Goal: Transaction & Acquisition: Purchase product/service

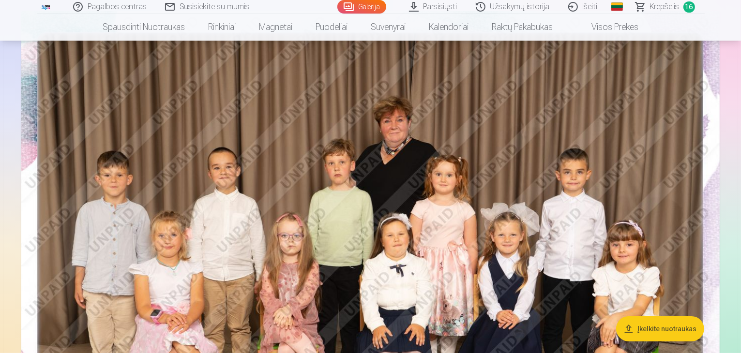
scroll to position [97, 0]
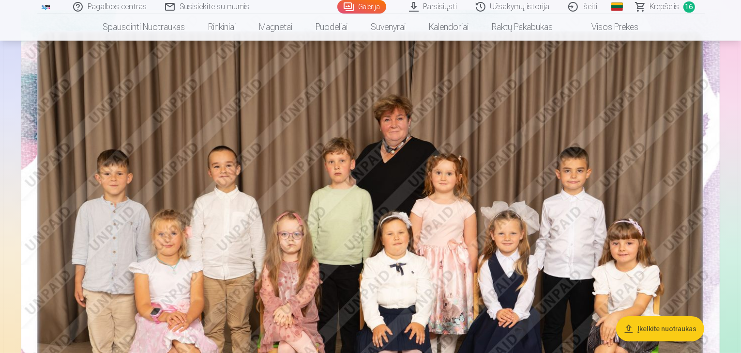
click at [660, 5] on span "Krepšelis" at bounding box center [665, 7] width 30 height 12
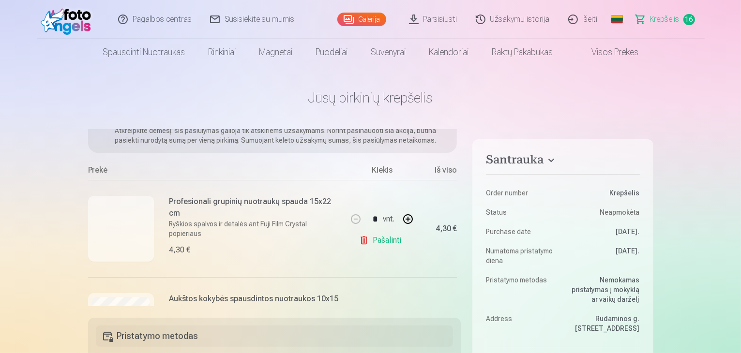
scroll to position [97, 0]
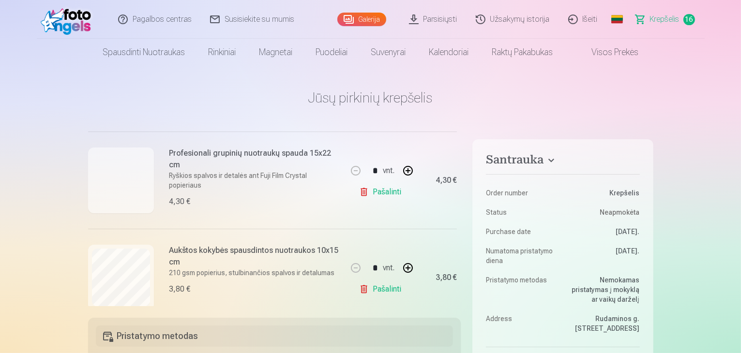
click at [655, 20] on span "Krepšelis" at bounding box center [665, 20] width 30 height 12
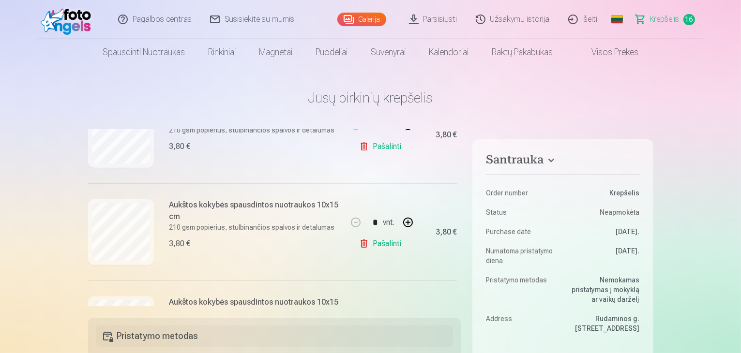
scroll to position [1209, 0]
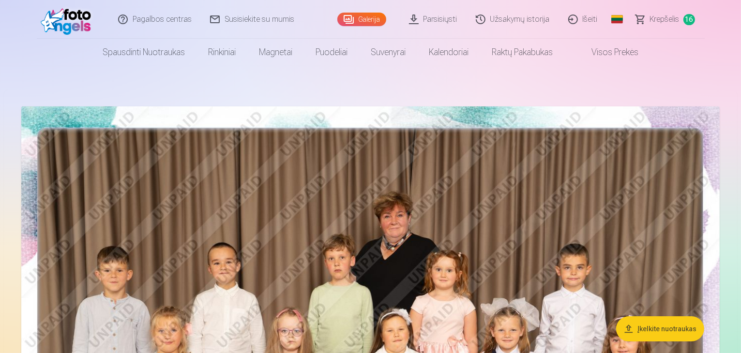
click at [656, 20] on span "Krepšelis" at bounding box center [665, 20] width 30 height 12
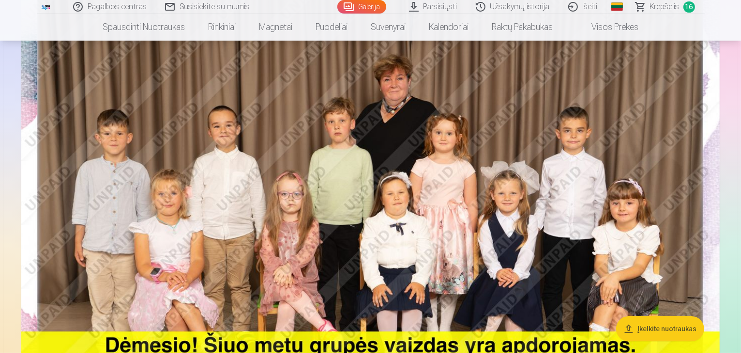
scroll to position [145, 0]
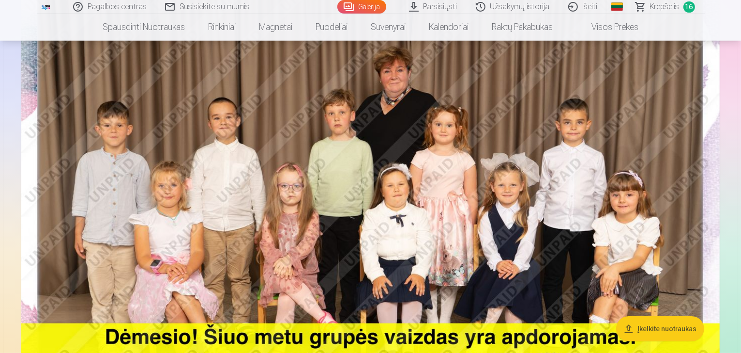
click at [370, 177] on img at bounding box center [370, 194] width 698 height 466
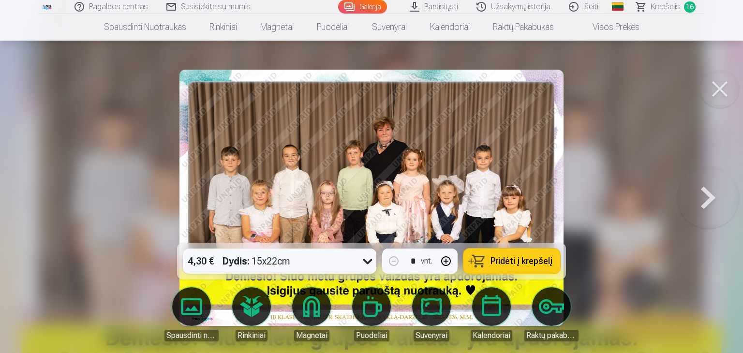
click at [496, 257] on span "Pridėti į krepšelį" at bounding box center [521, 261] width 62 height 9
click at [708, 200] on button at bounding box center [708, 198] width 62 height 71
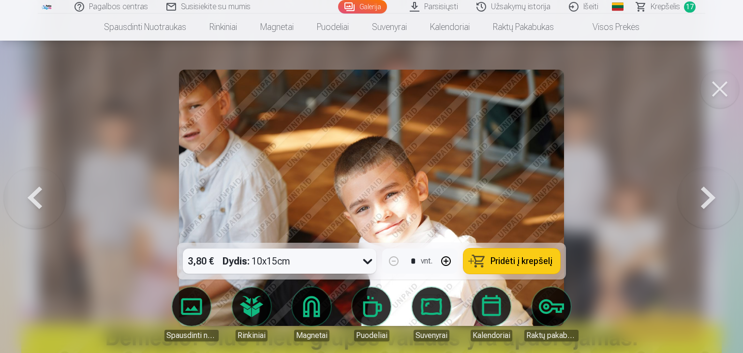
click at [522, 265] on span "Pridėti į krepšelį" at bounding box center [521, 261] width 62 height 9
click at [708, 196] on button at bounding box center [708, 198] width 62 height 71
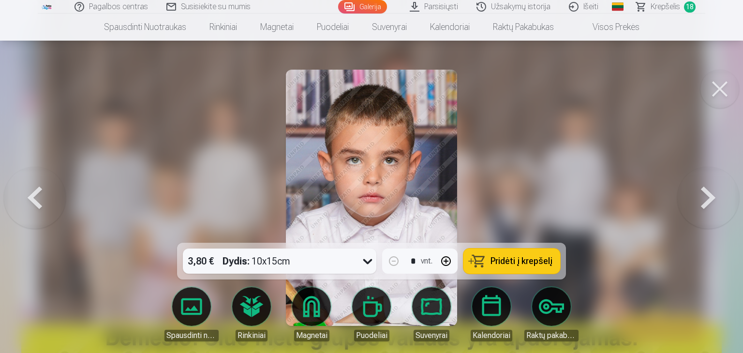
click at [706, 199] on button at bounding box center [708, 198] width 62 height 71
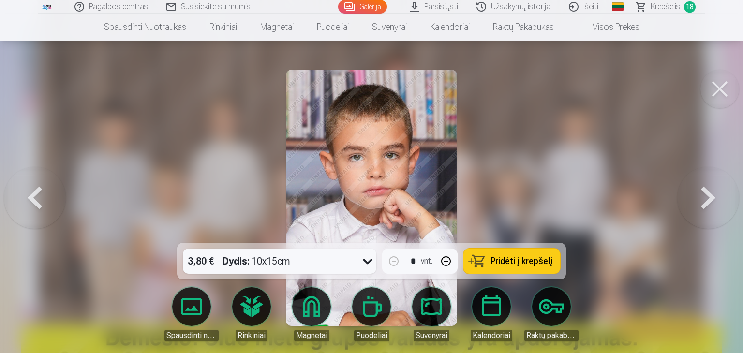
click at [515, 265] on span "Pridėti į krepšelį" at bounding box center [521, 261] width 62 height 9
click at [708, 195] on button at bounding box center [708, 198] width 62 height 71
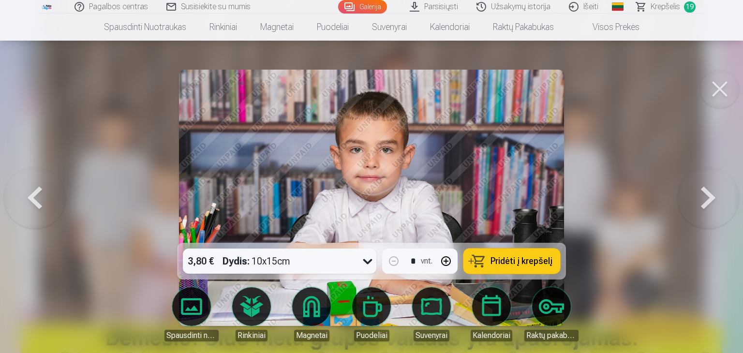
click at [522, 261] on span "Pridėti į krepšelį" at bounding box center [521, 261] width 62 height 9
click at [710, 204] on button at bounding box center [708, 198] width 62 height 71
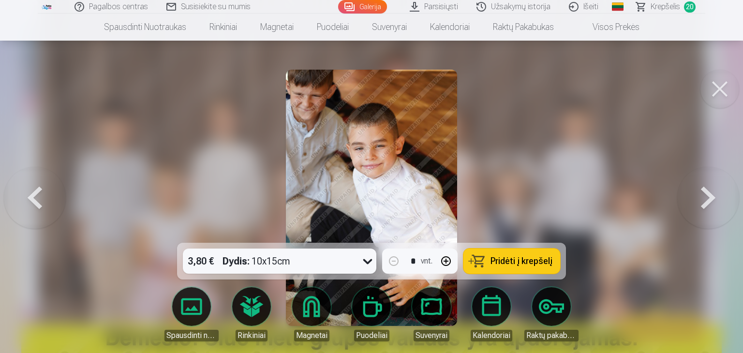
click at [515, 260] on span "Pridėti į krepšelį" at bounding box center [521, 261] width 62 height 9
click at [710, 193] on button at bounding box center [708, 198] width 62 height 71
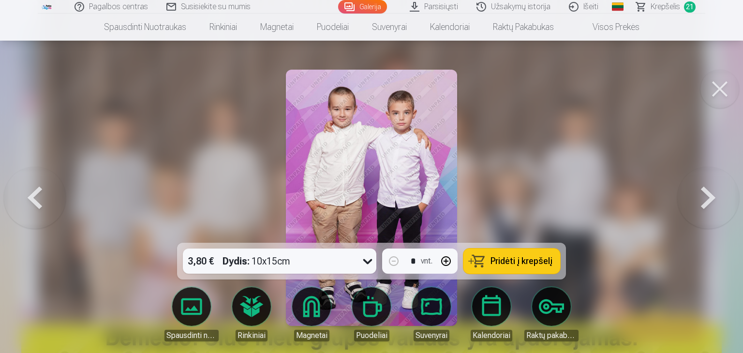
click at [536, 261] on span "Pridėti į krepšelį" at bounding box center [521, 261] width 62 height 9
click at [698, 197] on button at bounding box center [708, 198] width 62 height 71
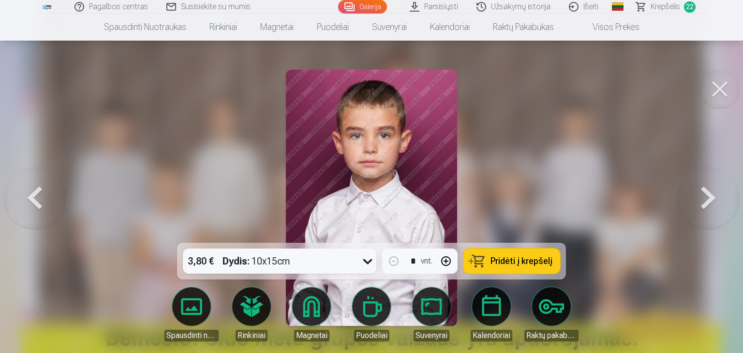
click at [538, 258] on span "Pridėti į krepšelį" at bounding box center [521, 261] width 62 height 9
click at [712, 198] on button at bounding box center [708, 198] width 62 height 71
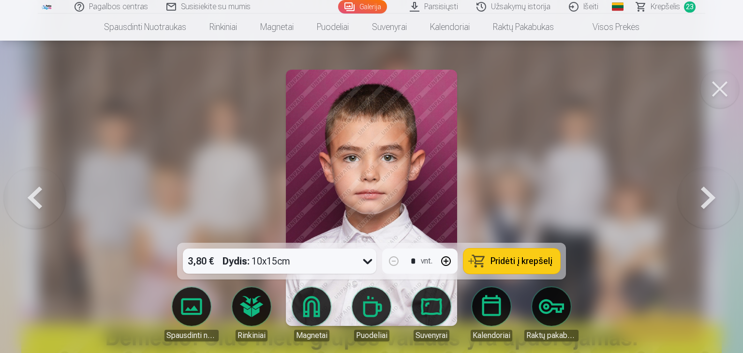
click at [522, 262] on span "Pridėti į krepšelį" at bounding box center [521, 261] width 62 height 9
click at [699, 193] on button at bounding box center [708, 198] width 62 height 71
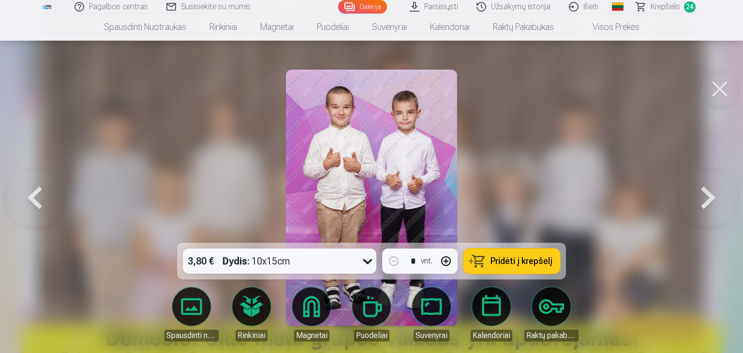
click at [535, 260] on span "Pridėti į krepšelį" at bounding box center [521, 261] width 62 height 9
click at [706, 194] on button at bounding box center [708, 198] width 62 height 71
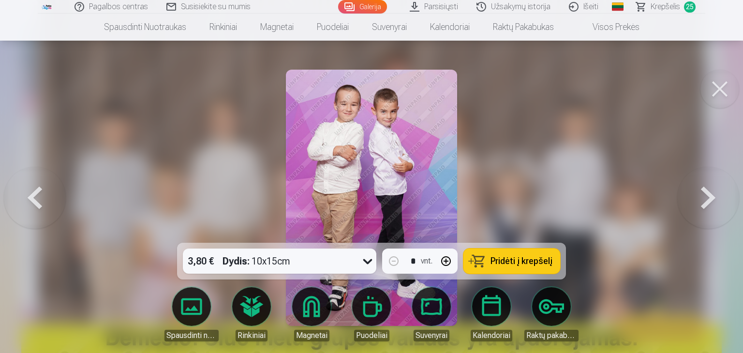
click at [546, 259] on span "Pridėti į krepšelį" at bounding box center [521, 261] width 62 height 9
click at [711, 194] on button at bounding box center [708, 198] width 62 height 71
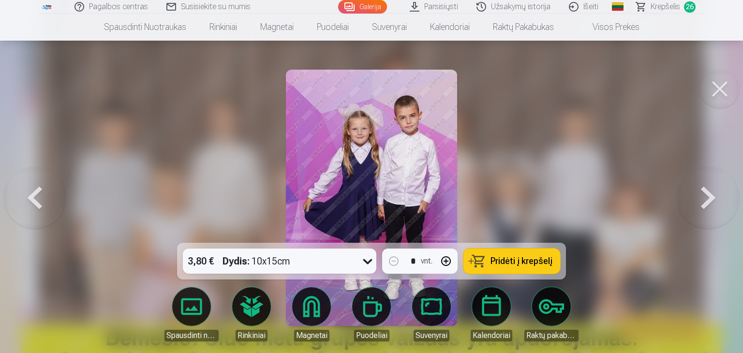
click at [519, 260] on span "Pridėti į krepšelį" at bounding box center [521, 261] width 62 height 9
click at [710, 200] on button at bounding box center [708, 198] width 62 height 71
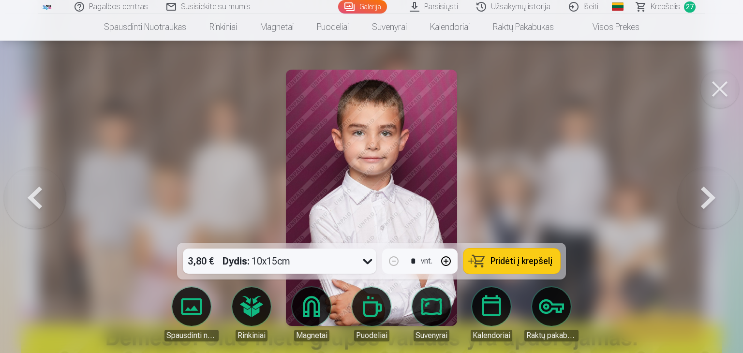
click at [514, 259] on span "Pridėti į krepšelį" at bounding box center [521, 261] width 62 height 9
click at [704, 199] on button at bounding box center [708, 198] width 62 height 71
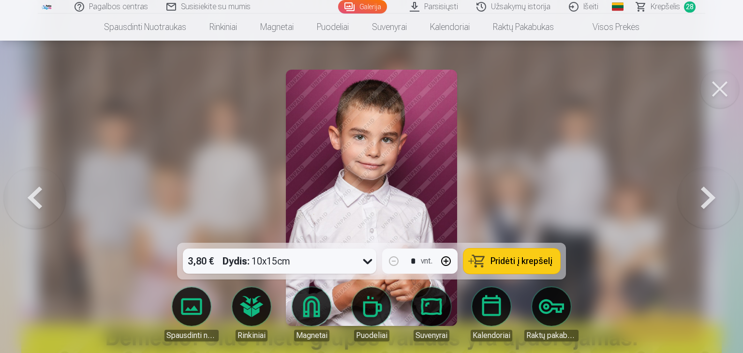
click at [528, 259] on span "Pridėti į krepšelį" at bounding box center [521, 261] width 62 height 9
click at [706, 198] on button at bounding box center [708, 198] width 62 height 71
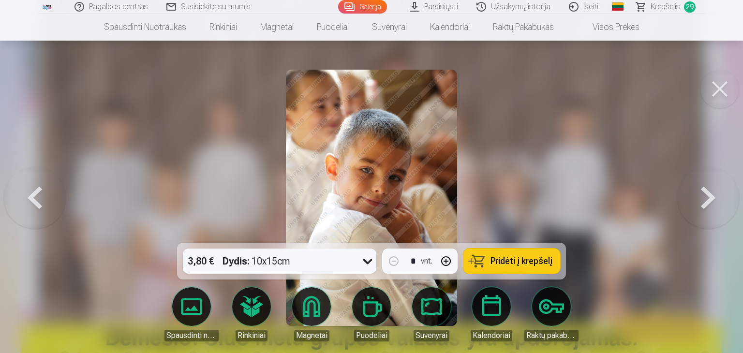
click at [534, 262] on span "Pridėti į krepšelį" at bounding box center [521, 261] width 62 height 9
click at [706, 199] on button at bounding box center [708, 198] width 62 height 71
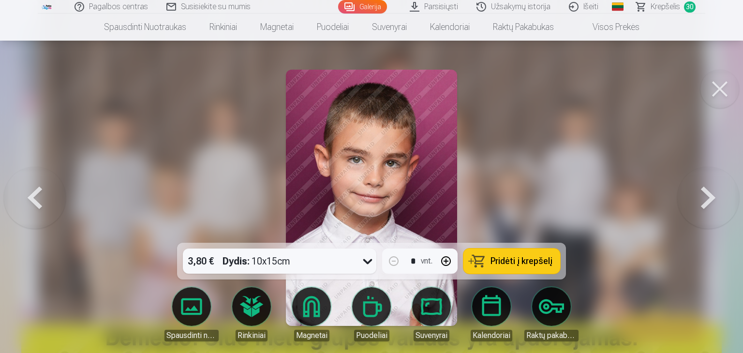
click at [527, 262] on span "Pridėti į krepšelį" at bounding box center [521, 261] width 62 height 9
click at [710, 200] on button at bounding box center [708, 198] width 62 height 71
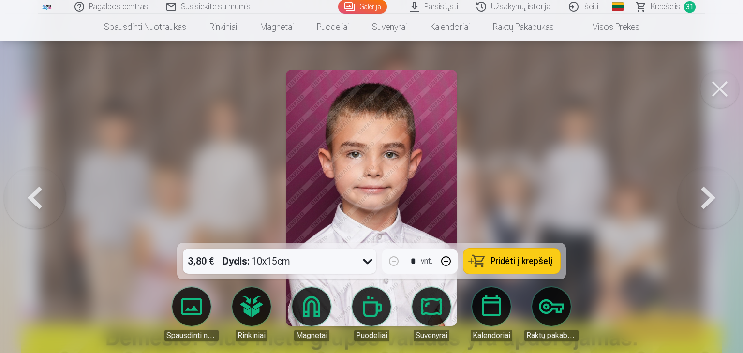
click at [510, 261] on span "Pridėti į krepšelį" at bounding box center [521, 261] width 62 height 9
click at [706, 201] on button at bounding box center [708, 198] width 62 height 71
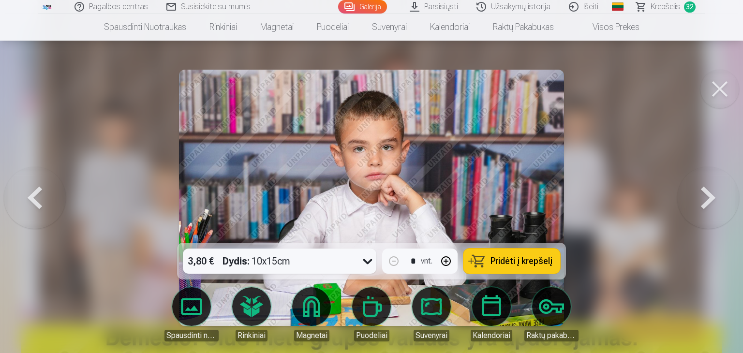
click at [540, 262] on span "Pridėti į krepšelį" at bounding box center [521, 261] width 62 height 9
click at [711, 198] on button at bounding box center [708, 198] width 62 height 71
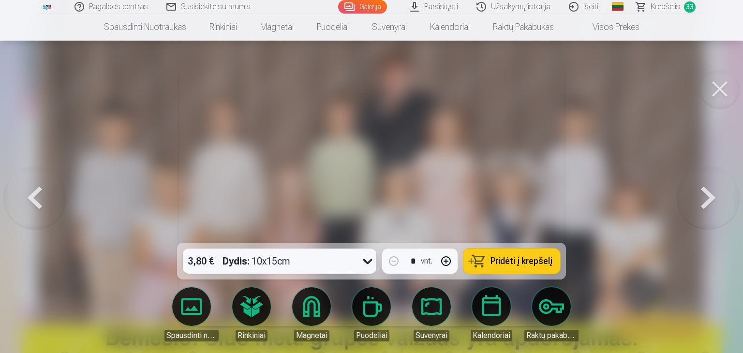
click at [703, 193] on button at bounding box center [708, 198] width 62 height 71
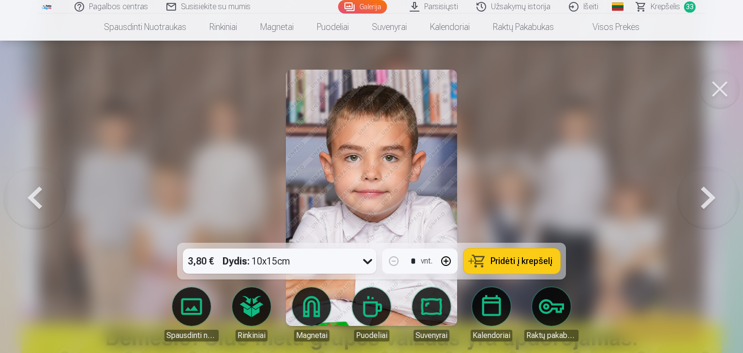
click at [538, 260] on span "Pridėti į krepšelį" at bounding box center [521, 261] width 62 height 9
click at [708, 198] on button at bounding box center [708, 198] width 62 height 71
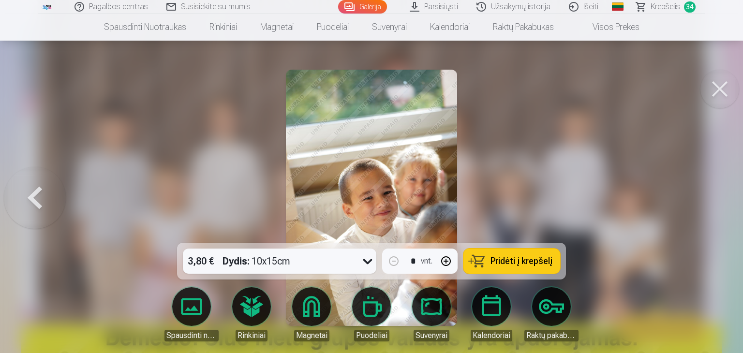
click at [708, 198] on div at bounding box center [371, 176] width 743 height 353
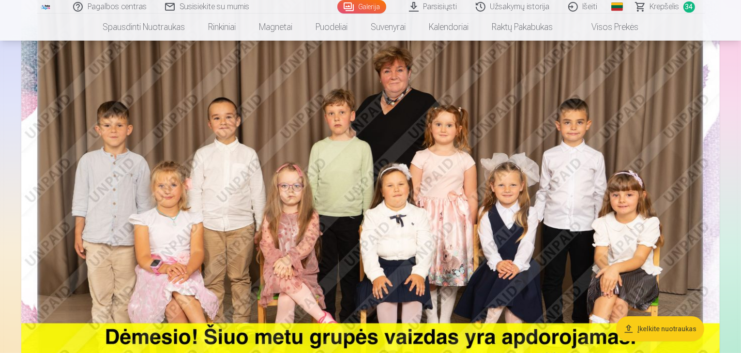
click at [669, 8] on span "Krepšelis" at bounding box center [665, 7] width 30 height 12
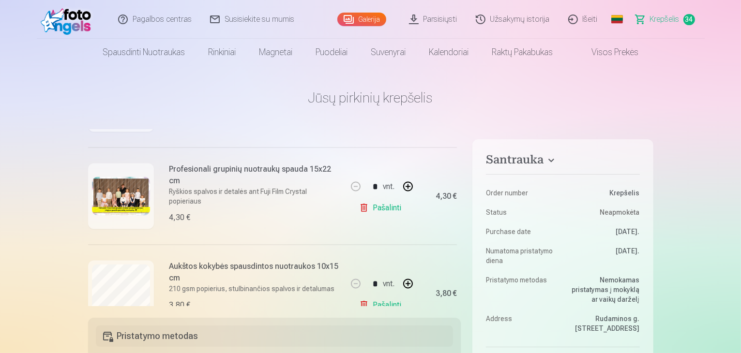
scroll to position [1693, 0]
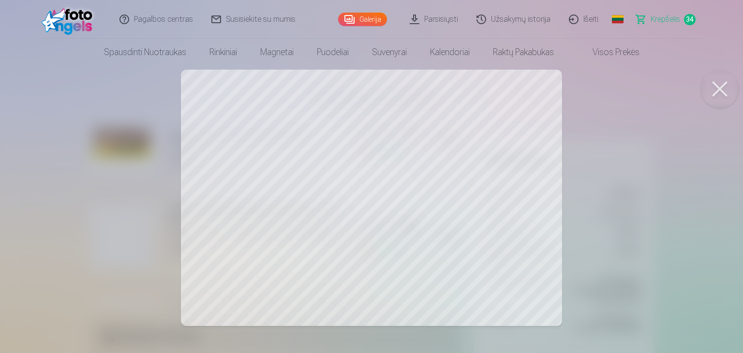
click at [721, 94] on button at bounding box center [719, 89] width 39 height 39
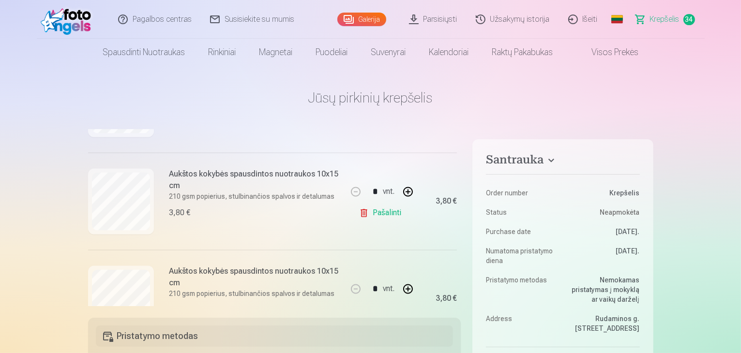
scroll to position [1838, 0]
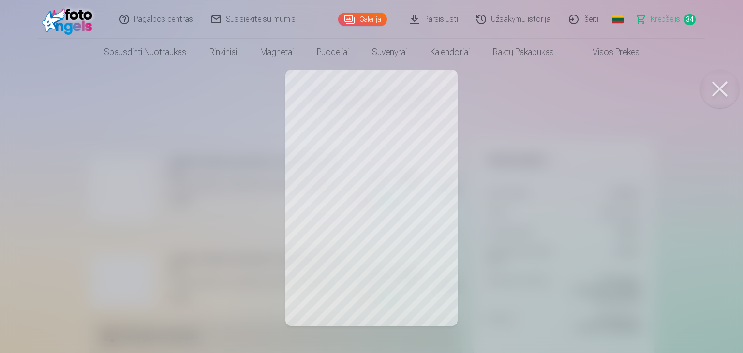
click at [710, 93] on button at bounding box center [719, 89] width 39 height 39
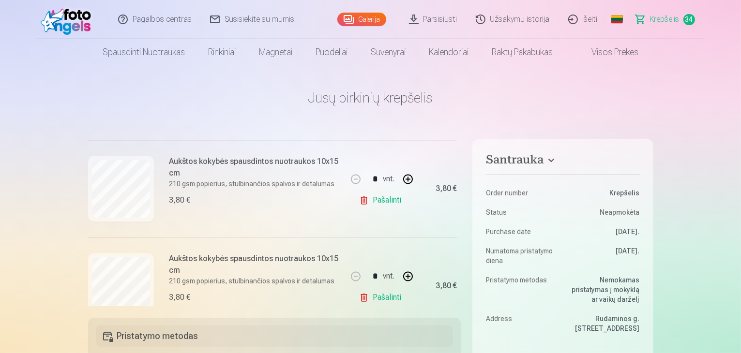
scroll to position [1935, 0]
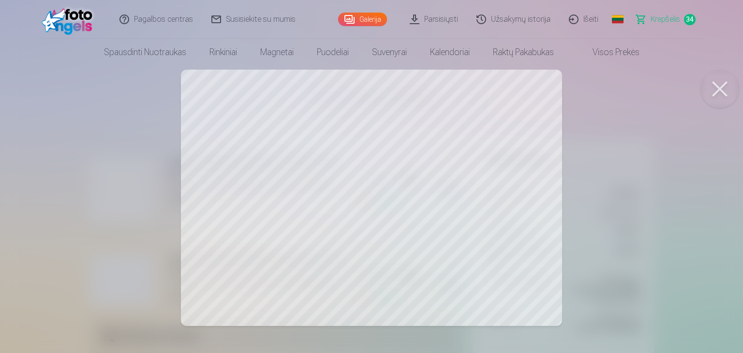
click at [724, 88] on button at bounding box center [719, 89] width 39 height 39
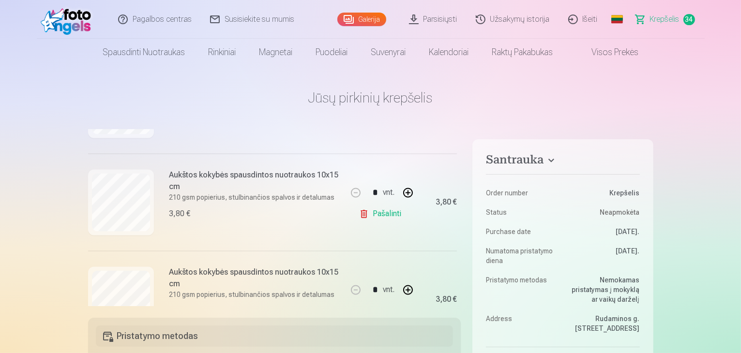
scroll to position [2032, 0]
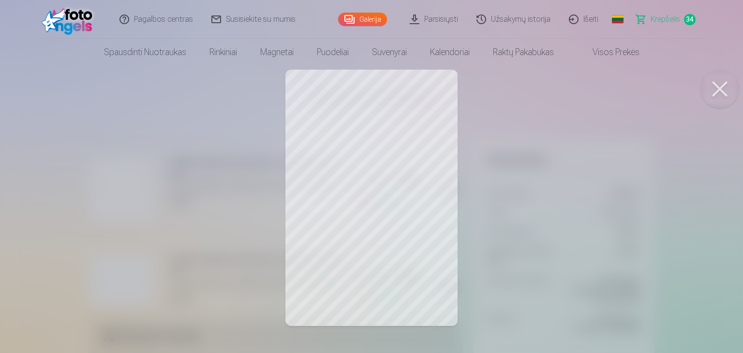
click at [716, 94] on button at bounding box center [719, 89] width 39 height 39
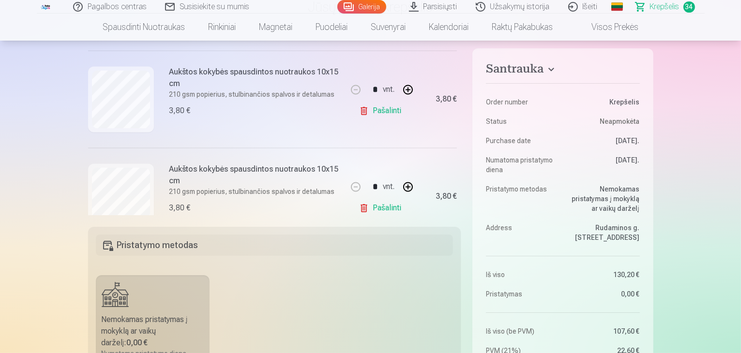
scroll to position [97, 0]
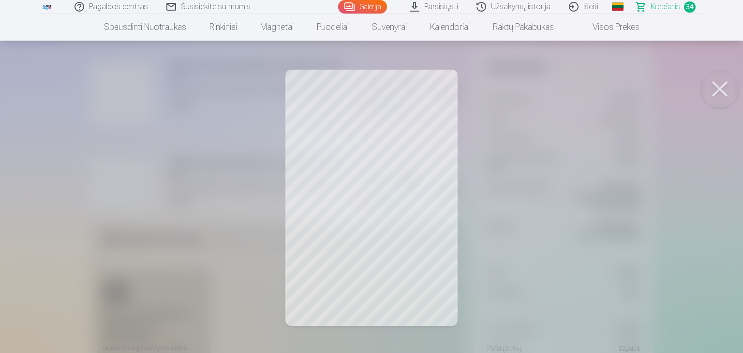
click at [721, 94] on button at bounding box center [719, 89] width 39 height 39
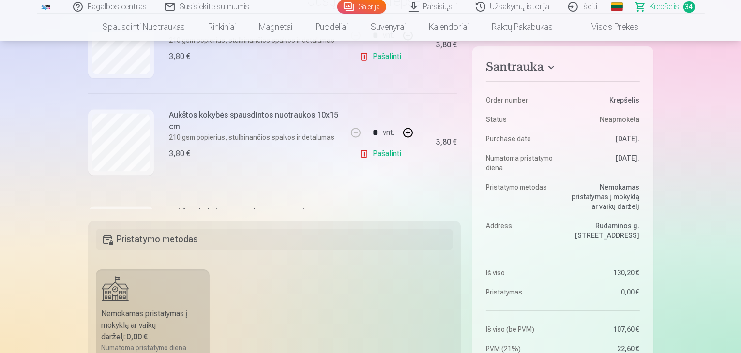
scroll to position [2177, 0]
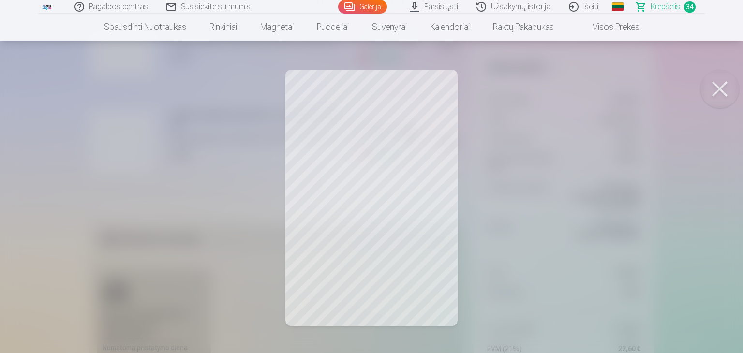
click at [723, 89] on button at bounding box center [719, 89] width 39 height 39
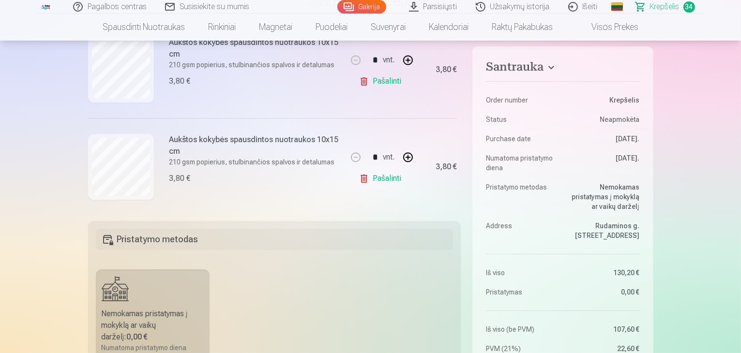
scroll to position [2273, 0]
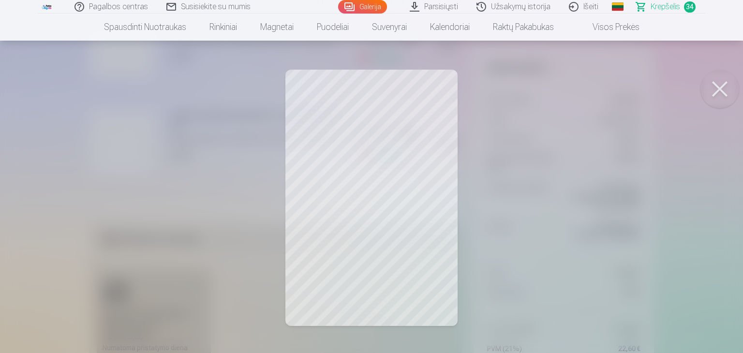
click at [717, 89] on button at bounding box center [719, 89] width 39 height 39
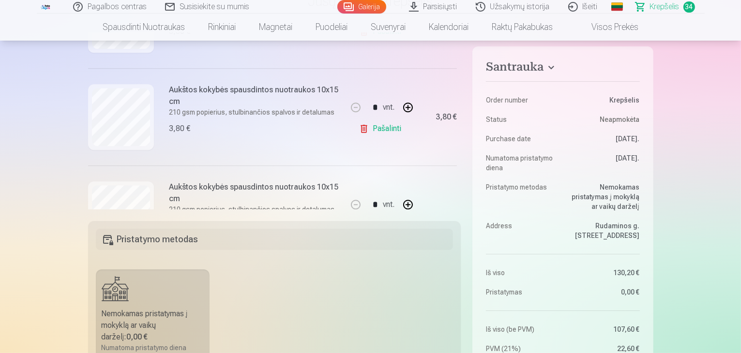
scroll to position [2322, 0]
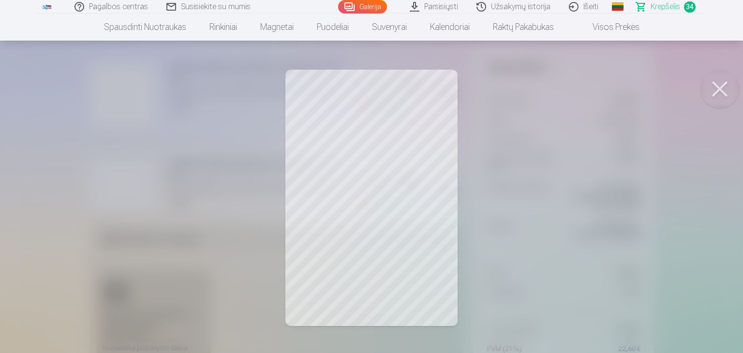
click at [728, 95] on button at bounding box center [719, 89] width 39 height 39
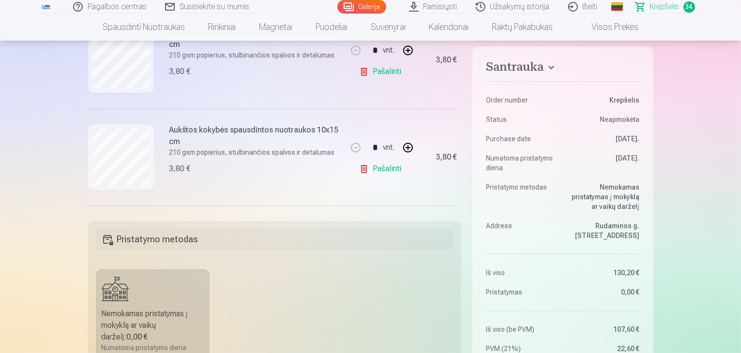
scroll to position [2419, 0]
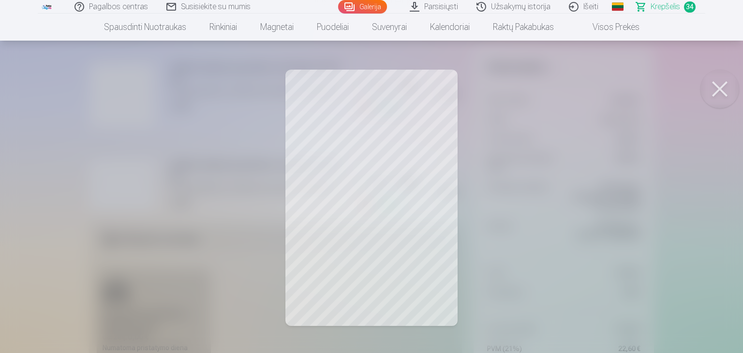
click at [716, 92] on button at bounding box center [719, 89] width 39 height 39
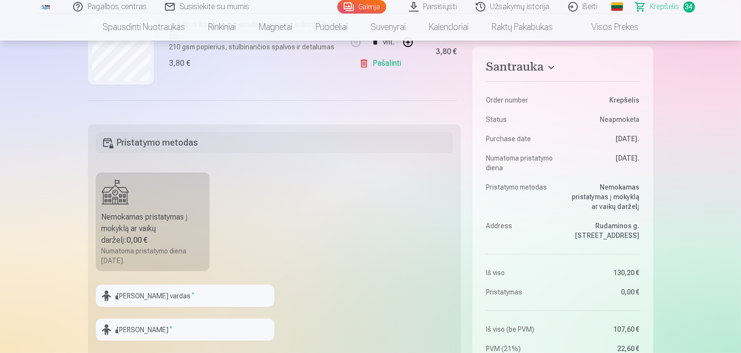
scroll to position [2564, 0]
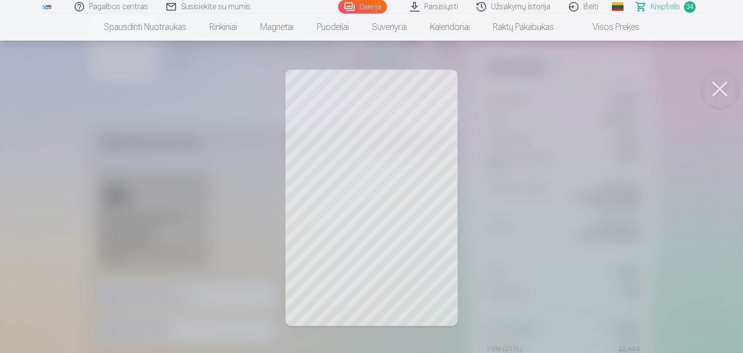
click at [720, 90] on button at bounding box center [719, 89] width 39 height 39
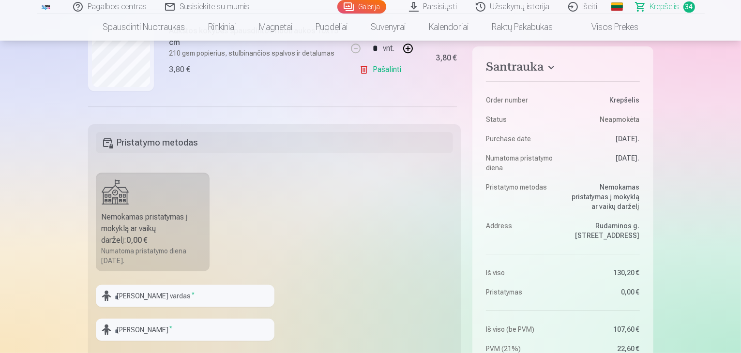
scroll to position [2660, 0]
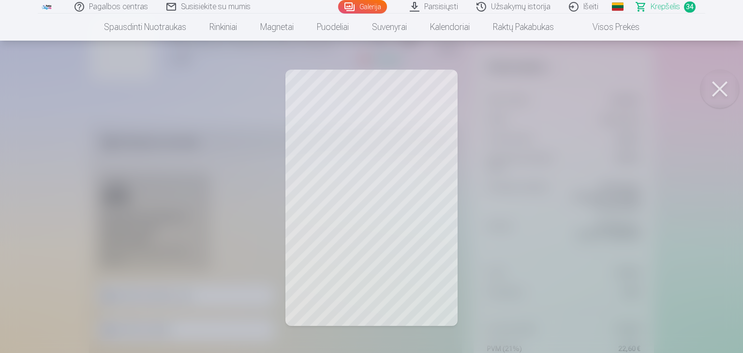
click at [718, 91] on button at bounding box center [719, 89] width 39 height 39
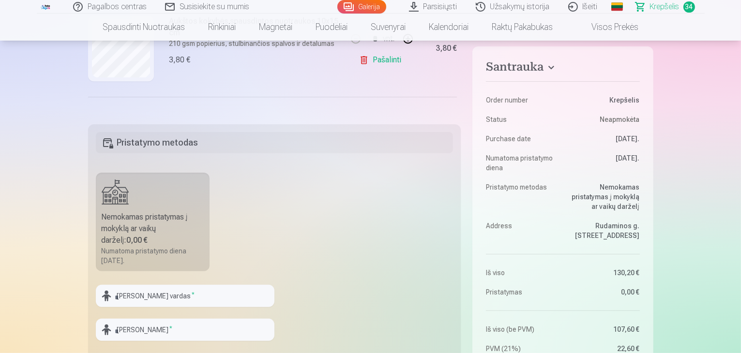
scroll to position [2709, 0]
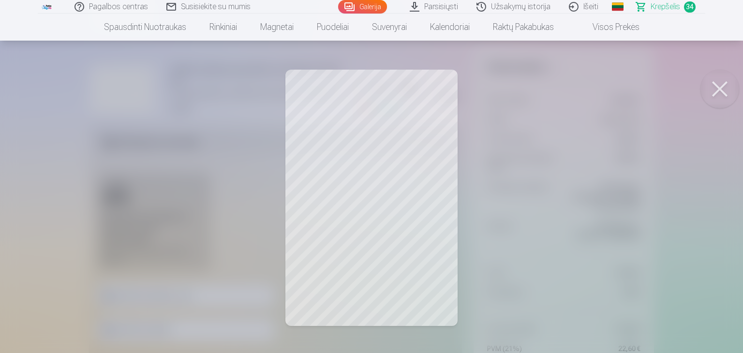
click at [731, 90] on button at bounding box center [719, 89] width 39 height 39
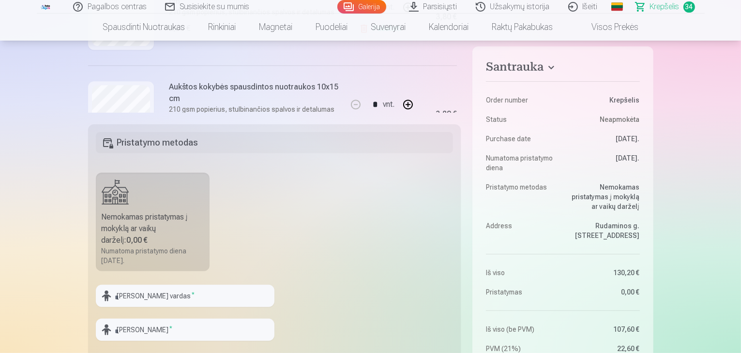
scroll to position [2806, 0]
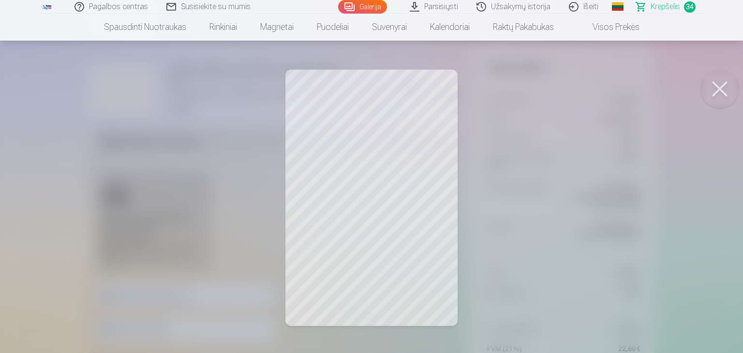
click at [718, 96] on button at bounding box center [719, 89] width 39 height 39
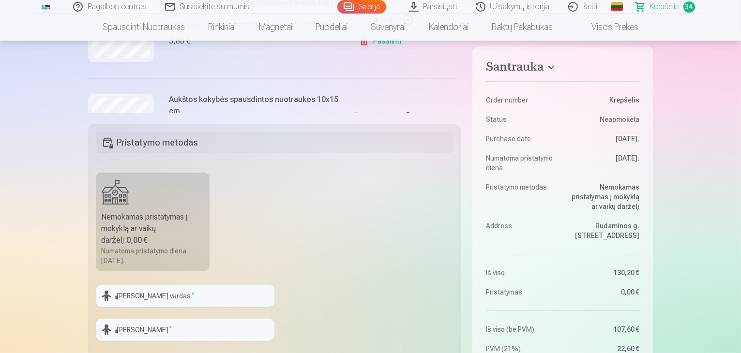
scroll to position [2902, 0]
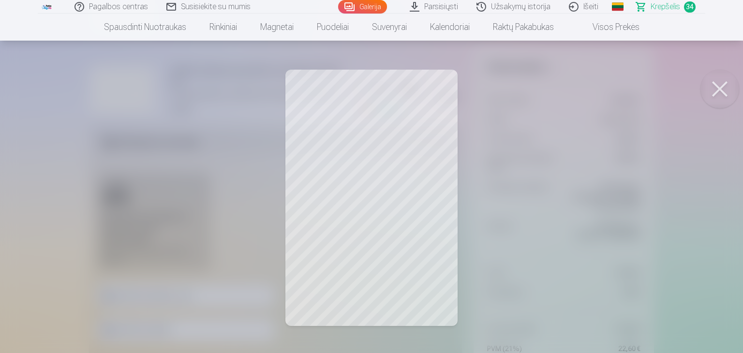
click at [717, 91] on button at bounding box center [719, 89] width 39 height 39
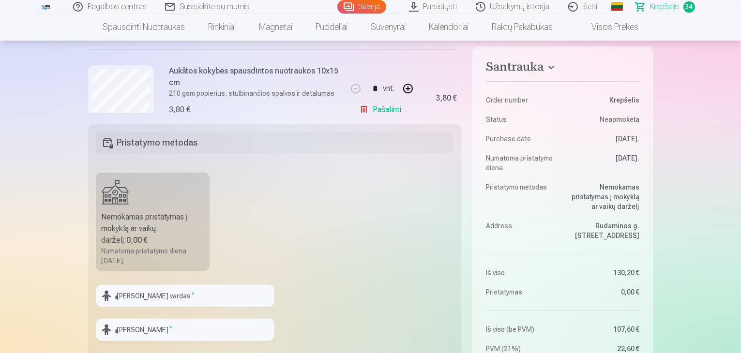
click at [374, 106] on link "Pašalinti" at bounding box center [382, 109] width 46 height 19
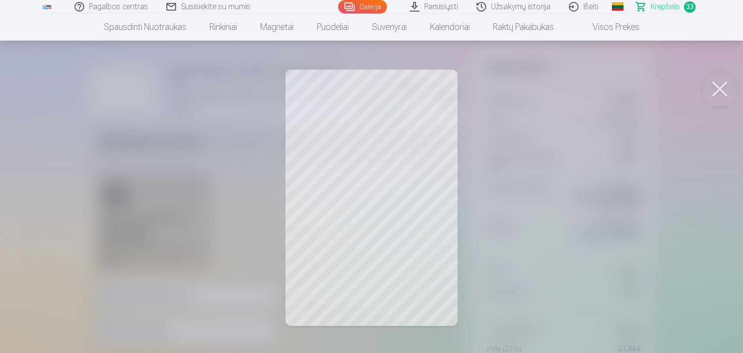
click at [720, 90] on button at bounding box center [719, 89] width 39 height 39
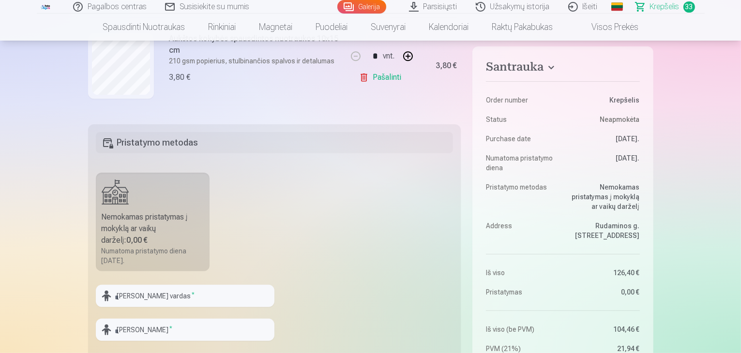
scroll to position [2660, 0]
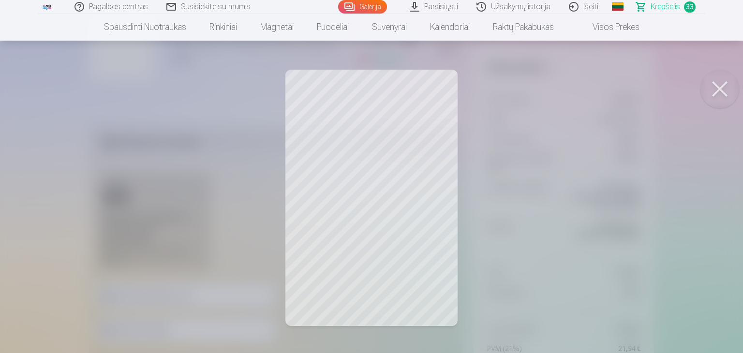
click at [716, 89] on button at bounding box center [719, 89] width 39 height 39
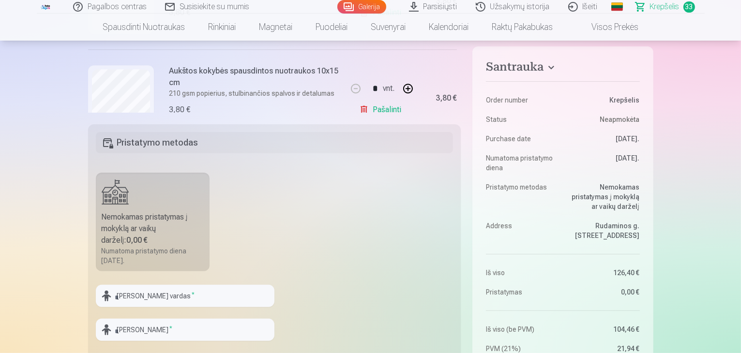
scroll to position [2951, 0]
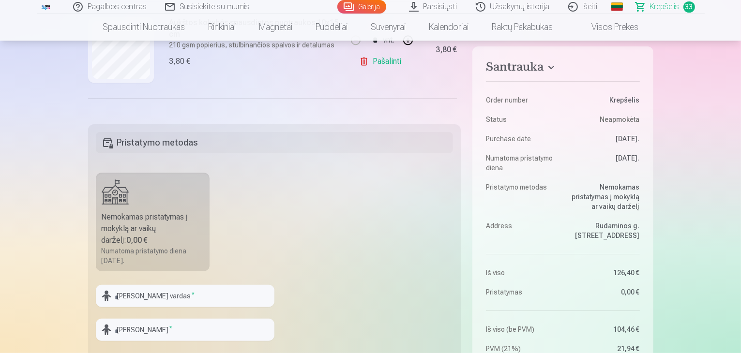
click at [381, 58] on link "Pašalinti" at bounding box center [382, 61] width 46 height 19
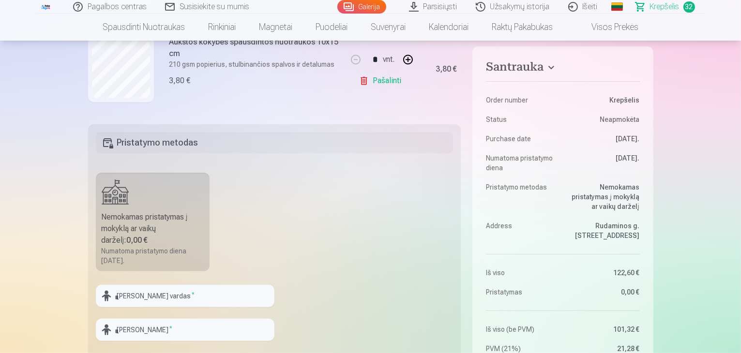
scroll to position [2887, 0]
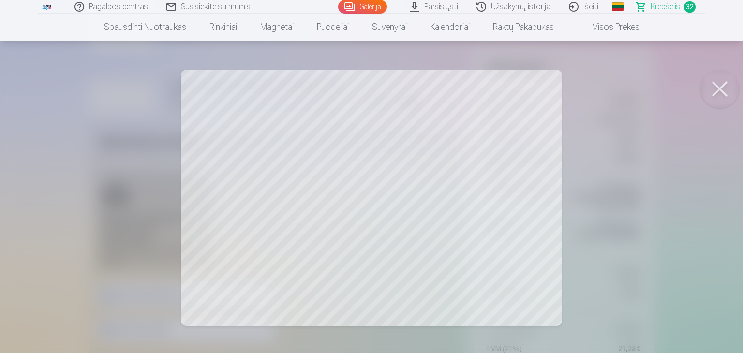
click at [716, 87] on button at bounding box center [719, 89] width 39 height 39
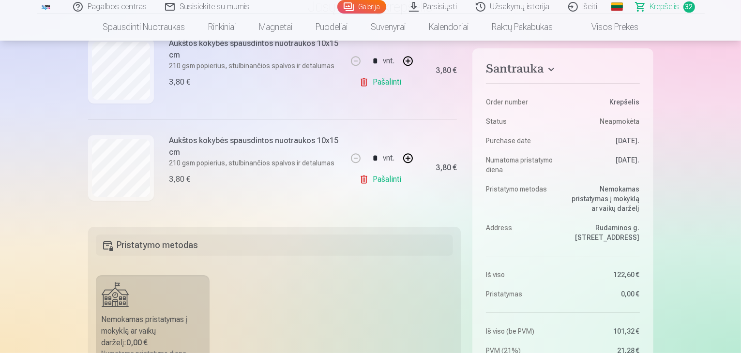
scroll to position [97, 0]
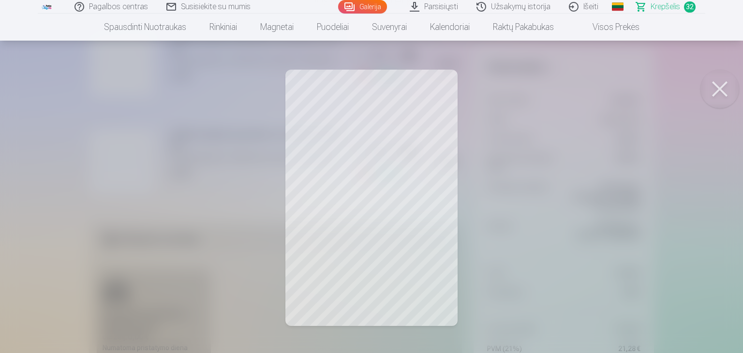
click at [730, 86] on button at bounding box center [719, 89] width 39 height 39
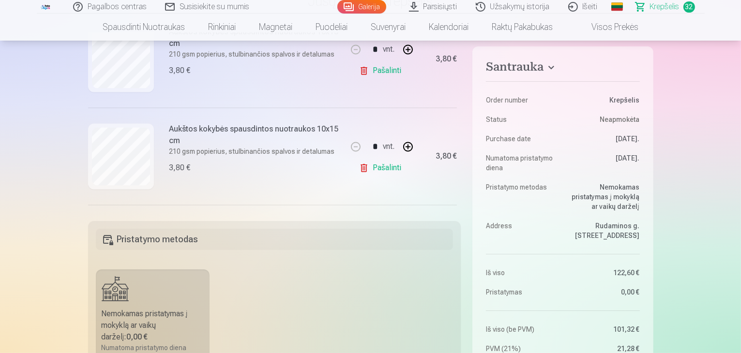
scroll to position [1920, 0]
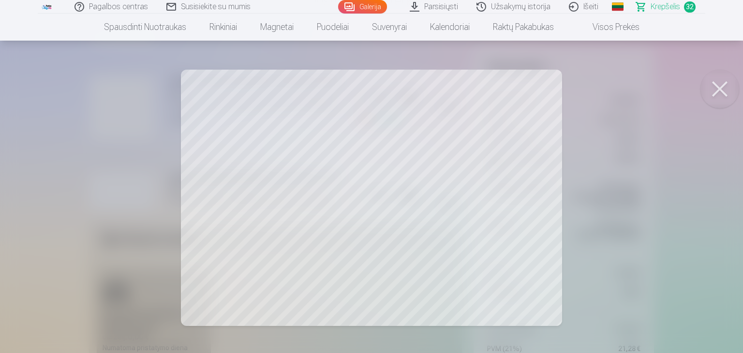
click at [716, 86] on button at bounding box center [719, 89] width 39 height 39
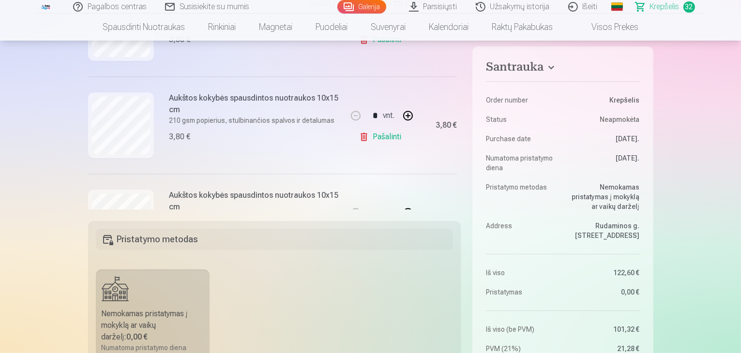
scroll to position [3032, 0]
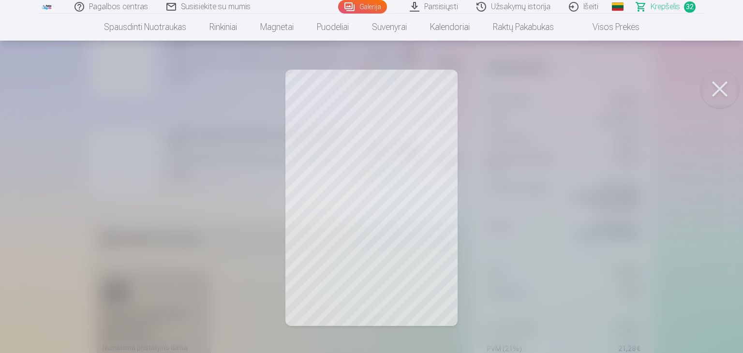
click at [714, 85] on button at bounding box center [719, 89] width 39 height 39
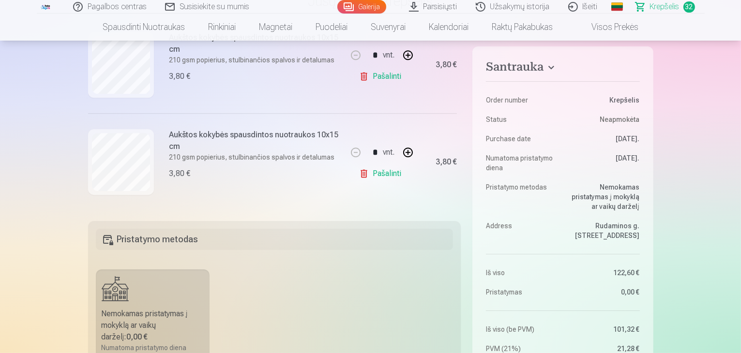
click at [387, 172] on link "Pašalinti" at bounding box center [382, 173] width 46 height 19
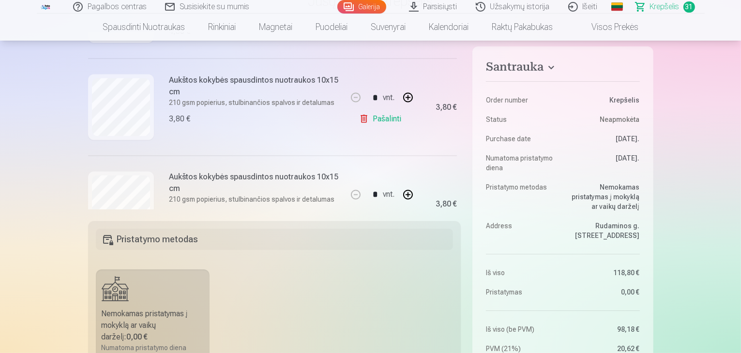
scroll to position [1774, 0]
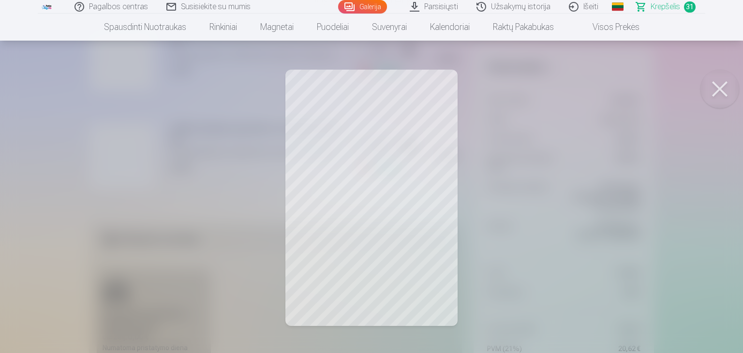
click at [720, 89] on button at bounding box center [719, 89] width 39 height 39
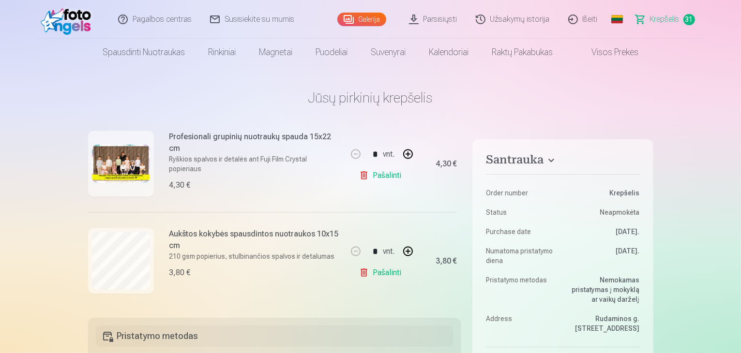
scroll to position [1678, 0]
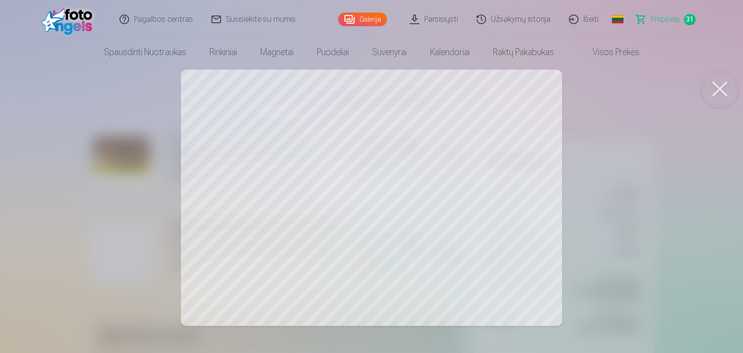
click at [728, 87] on button at bounding box center [719, 89] width 39 height 39
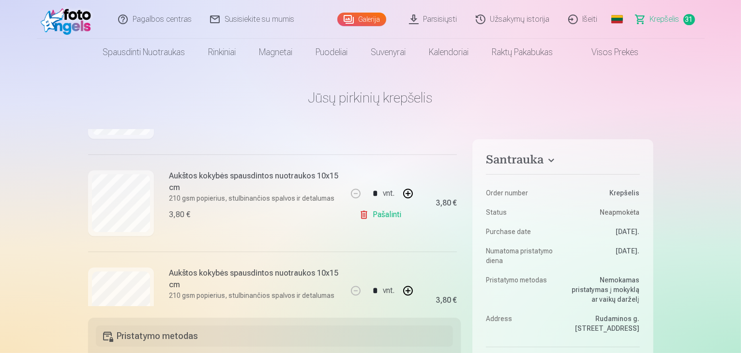
scroll to position [2935, 0]
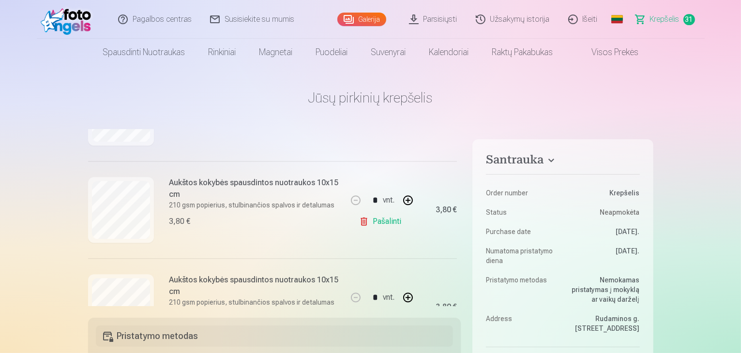
scroll to position [2935, 0]
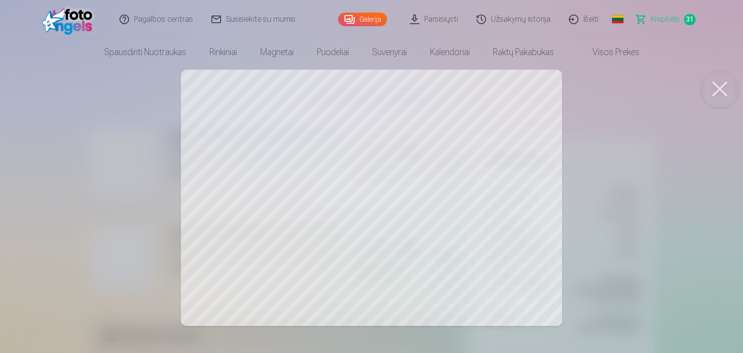
click at [721, 92] on button at bounding box center [719, 89] width 39 height 39
